Goal: Transaction & Acquisition: Subscribe to service/newsletter

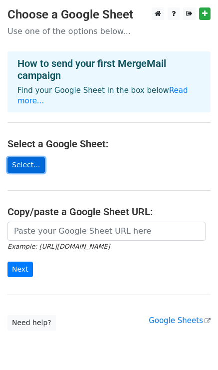
click at [17, 160] on link "Select..." at bounding box center [25, 164] width 37 height 15
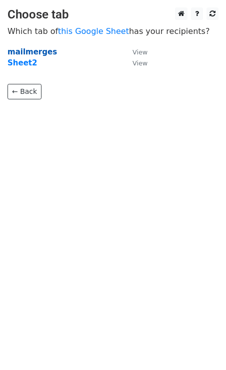
click at [39, 53] on strong "mailmerges" at bounding box center [31, 51] width 49 height 9
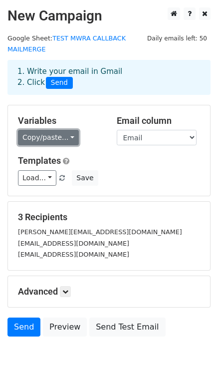
click at [62, 135] on link "Copy/paste..." at bounding box center [48, 137] width 61 height 15
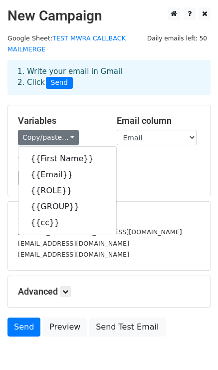
click at [148, 159] on h5 "Templates" at bounding box center [109, 160] width 182 height 11
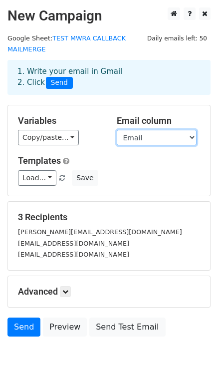
click at [148, 135] on select "First Name Email ROLE GROUP cc" at bounding box center [157, 137] width 80 height 15
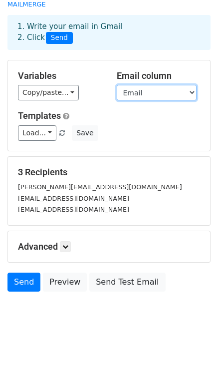
scroll to position [51, 0]
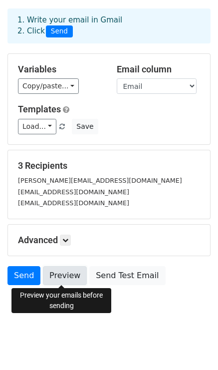
click at [69, 278] on link "Preview" at bounding box center [65, 275] width 44 height 19
click at [71, 274] on link "Preview" at bounding box center [65, 275] width 44 height 19
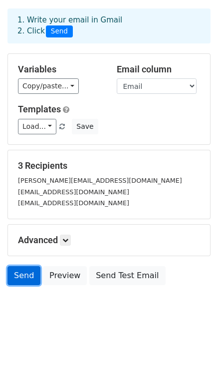
click at [35, 271] on link "Send" at bounding box center [23, 275] width 33 height 19
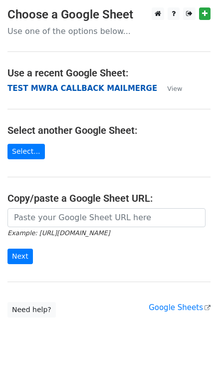
click at [81, 86] on strong "TEST MWRA CALLBACK MAILMERGE" at bounding box center [82, 88] width 150 height 9
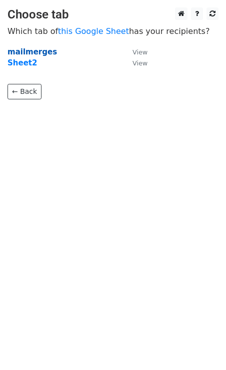
click at [36, 49] on strong "mailmerges" at bounding box center [31, 51] width 49 height 9
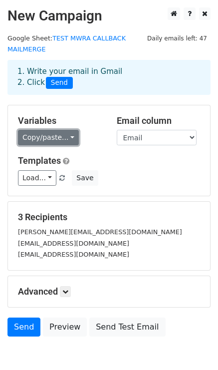
click at [68, 136] on link "Copy/paste..." at bounding box center [48, 137] width 61 height 15
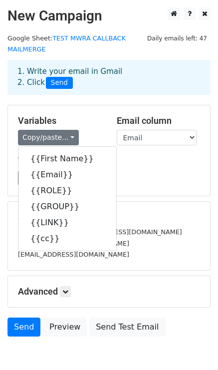
click at [139, 179] on div "Load... No templates saved Save" at bounding box center [108, 177] width 197 height 15
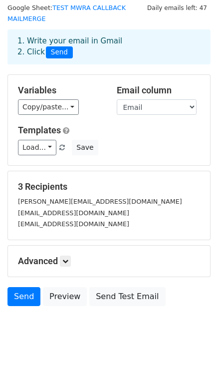
scroll to position [31, 0]
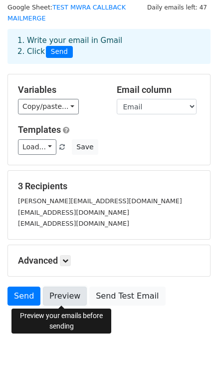
click at [65, 303] on link "Preview" at bounding box center [65, 296] width 44 height 19
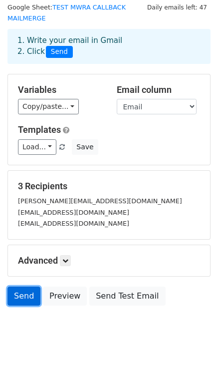
click at [33, 296] on link "Send" at bounding box center [23, 296] width 33 height 19
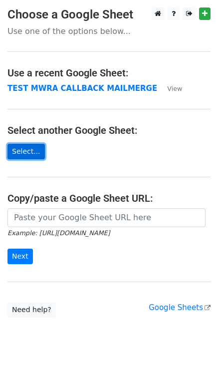
click at [18, 150] on link "Select..." at bounding box center [25, 151] width 37 height 15
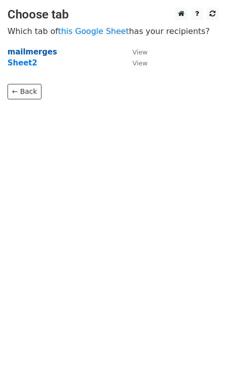
click at [41, 52] on strong "mailmerges" at bounding box center [31, 51] width 49 height 9
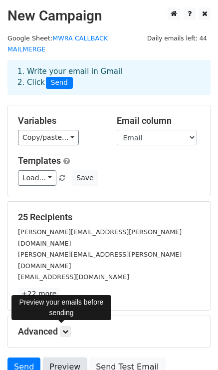
click at [70, 358] on link "Preview" at bounding box center [65, 367] width 44 height 19
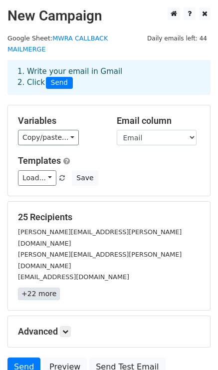
click at [43, 288] on link "+22 more" at bounding box center [39, 294] width 42 height 12
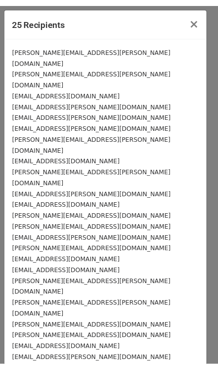
scroll to position [1, 0]
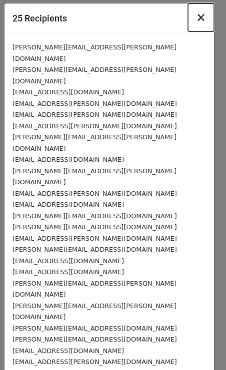
click at [196, 17] on span "×" at bounding box center [201, 17] width 10 height 14
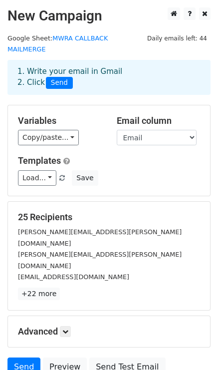
click at [48, 326] on h5 "Advanced" at bounding box center [109, 331] width 182 height 11
click at [61, 326] on h5 "Advanced" at bounding box center [109, 331] width 182 height 11
click at [62, 326] on link at bounding box center [65, 331] width 11 height 11
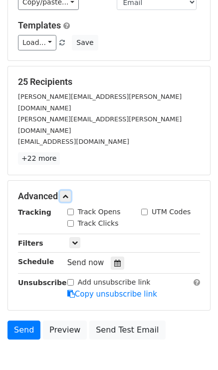
scroll to position [155, 0]
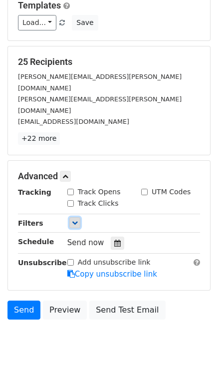
click at [71, 217] on link at bounding box center [74, 222] width 11 height 11
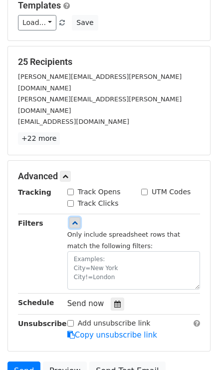
click at [72, 220] on icon at bounding box center [75, 223] width 6 height 6
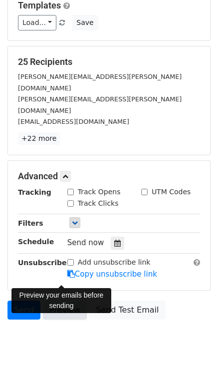
click at [69, 301] on link "Preview" at bounding box center [65, 310] width 44 height 19
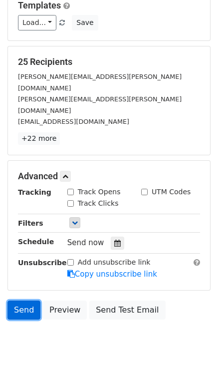
click at [36, 301] on link "Send" at bounding box center [23, 310] width 33 height 19
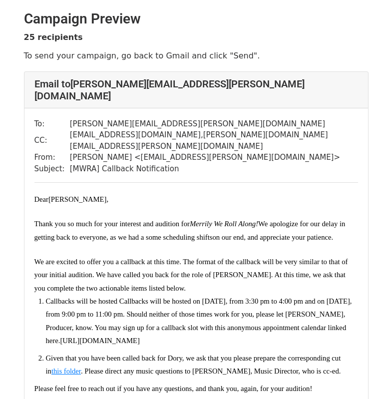
click at [140, 337] on span "[URL][DOMAIN_NAME]" at bounding box center [100, 341] width 80 height 8
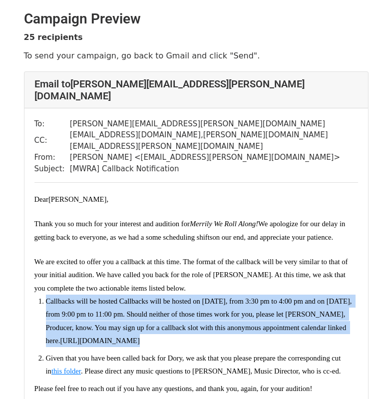
click at [140, 337] on span "[URL][DOMAIN_NAME]" at bounding box center [100, 341] width 80 height 8
click at [51, 367] on span "this folder" at bounding box center [65, 371] width 29 height 8
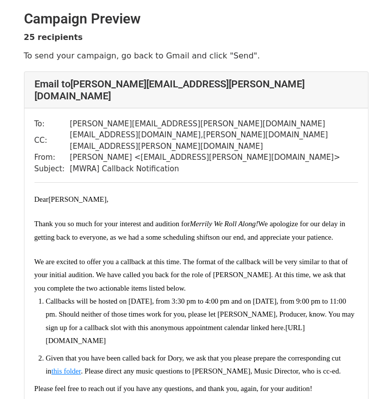
click at [293, 258] on span "We are excited to offer you a callback at this time. The format of the callback…" at bounding box center [191, 275] width 314 height 34
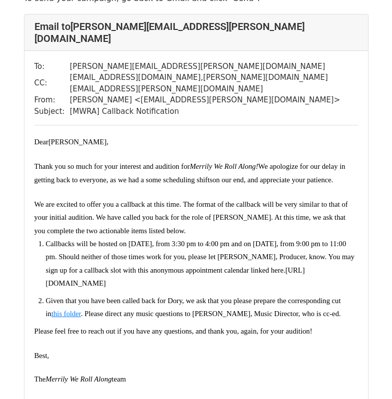
scroll to position [62, 0]
